Goal: Task Accomplishment & Management: Manage account settings

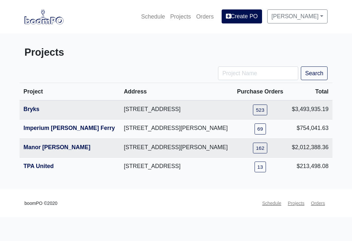
click at [39, 169] on link "TPA United" at bounding box center [38, 166] width 30 height 7
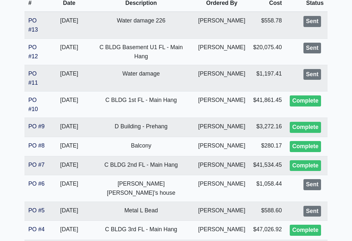
scroll to position [115, 0]
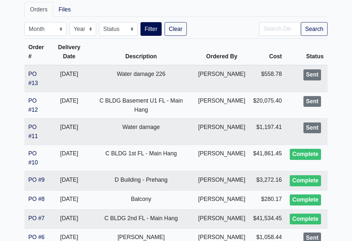
click at [38, 124] on link "PO #11" at bounding box center [32, 132] width 9 height 16
click at [38, 98] on link "PO #12" at bounding box center [32, 105] width 9 height 16
click at [36, 73] on link "PO #13" at bounding box center [32, 79] width 9 height 16
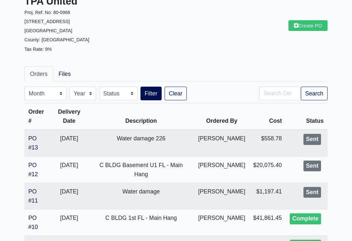
scroll to position [0, 0]
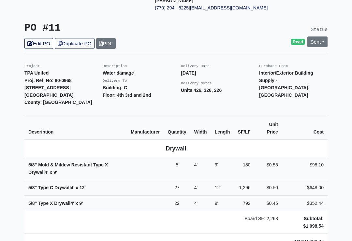
click at [325, 37] on link "Sent" at bounding box center [317, 42] width 20 height 11
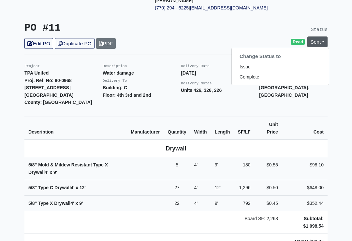
click at [260, 72] on link "Complete" at bounding box center [280, 77] width 97 height 10
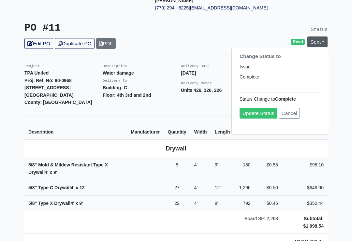
click at [262, 108] on link "Update Status" at bounding box center [258, 113] width 38 height 11
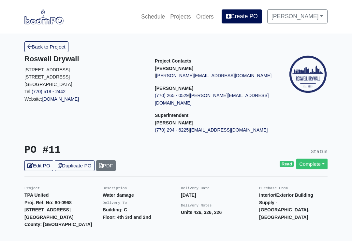
scroll to position [132, 0]
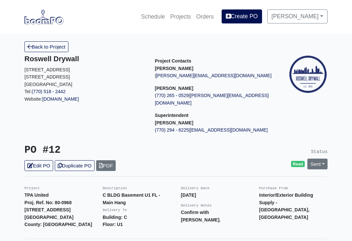
click at [319, 159] on link "Sent" at bounding box center [317, 164] width 20 height 11
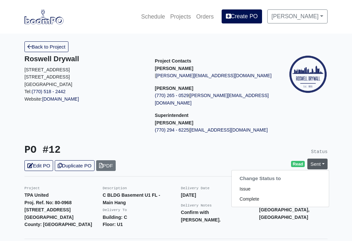
click at [259, 194] on link "Complete" at bounding box center [280, 199] width 97 height 10
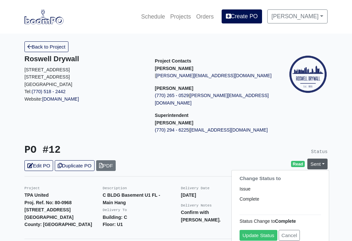
click at [261, 231] on link "Update Status" at bounding box center [258, 235] width 38 height 11
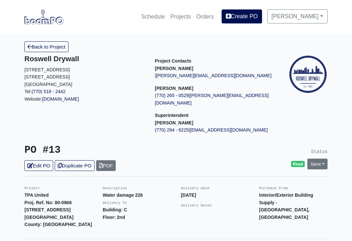
click at [318, 159] on link "Sent" at bounding box center [317, 164] width 20 height 11
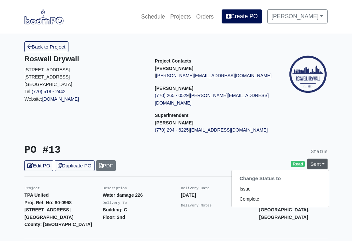
click at [255, 194] on link "Complete" at bounding box center [280, 199] width 97 height 10
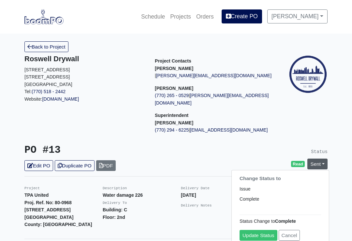
click at [259, 230] on link "Update Status" at bounding box center [258, 235] width 38 height 11
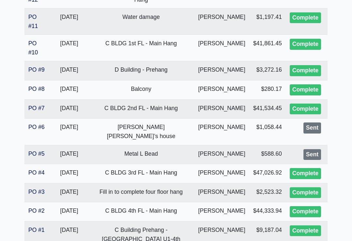
scroll to position [226, 0]
